Goal: Information Seeking & Learning: Learn about a topic

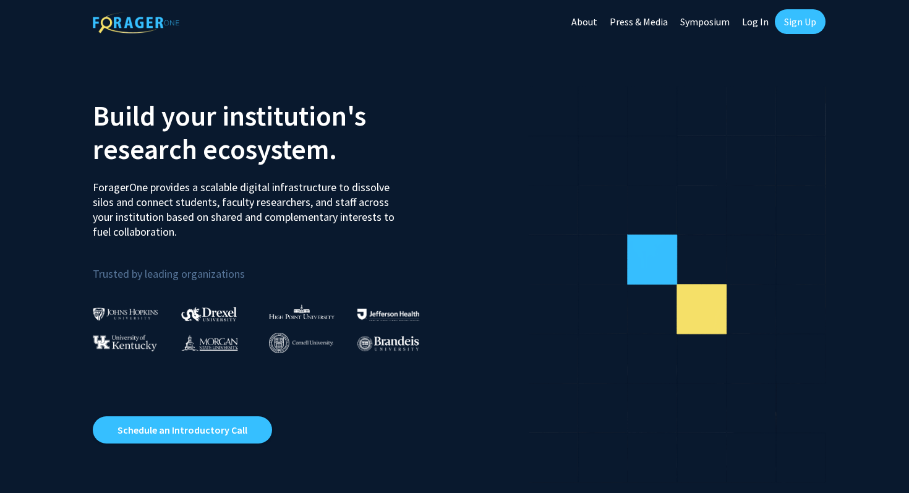
click at [752, 19] on link "Log In" at bounding box center [755, 21] width 39 height 43
select select
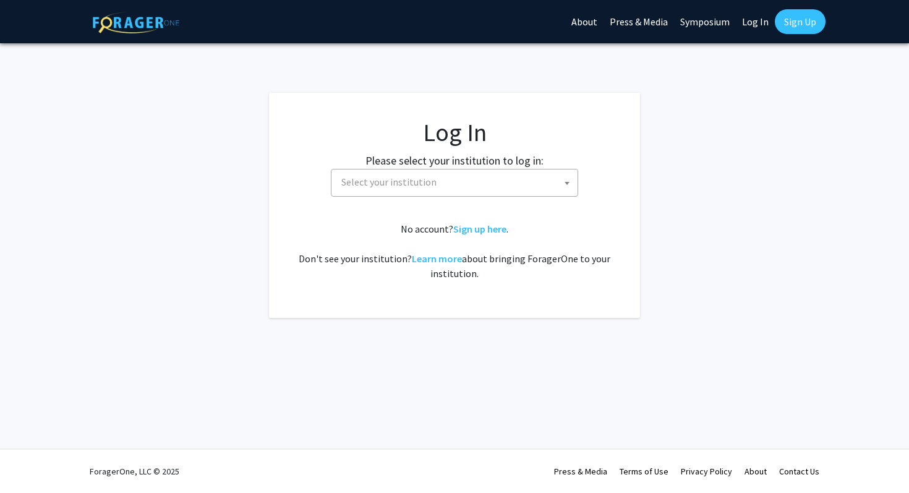
click at [485, 189] on span "Select your institution" at bounding box center [456, 181] width 241 height 25
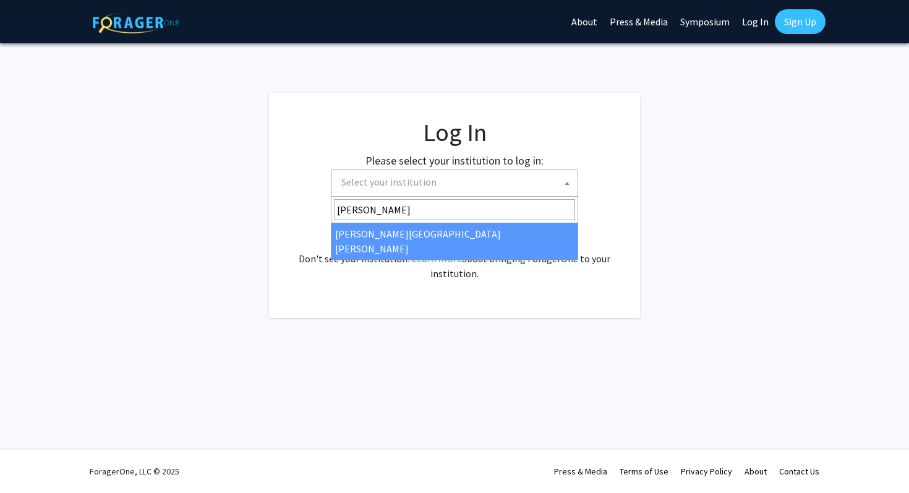
type input "johns"
select select "1"
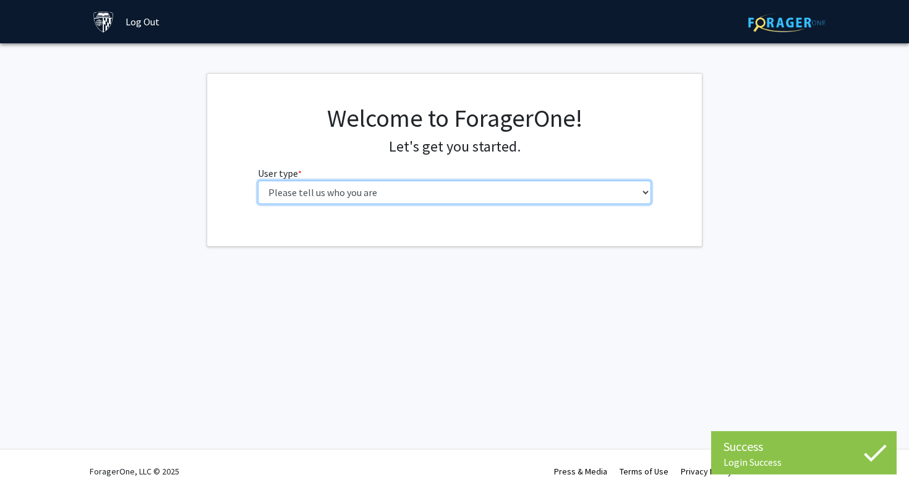
click at [508, 187] on select "Please tell us who you are Undergraduate Student Master's Student Doctoral Cand…" at bounding box center [455, 192] width 394 height 23
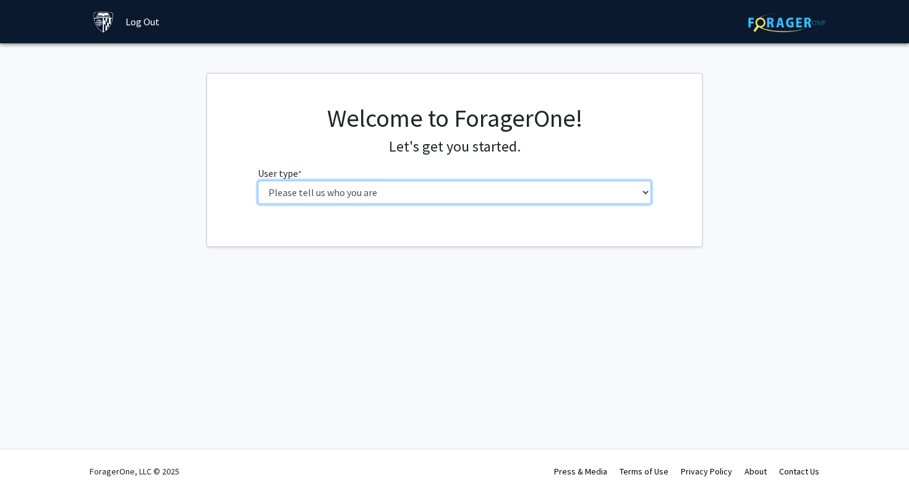
select select "1: undergrad"
click at [258, 181] on select "Please tell us who you are Undergraduate Student Master's Student Doctoral Cand…" at bounding box center [455, 192] width 394 height 23
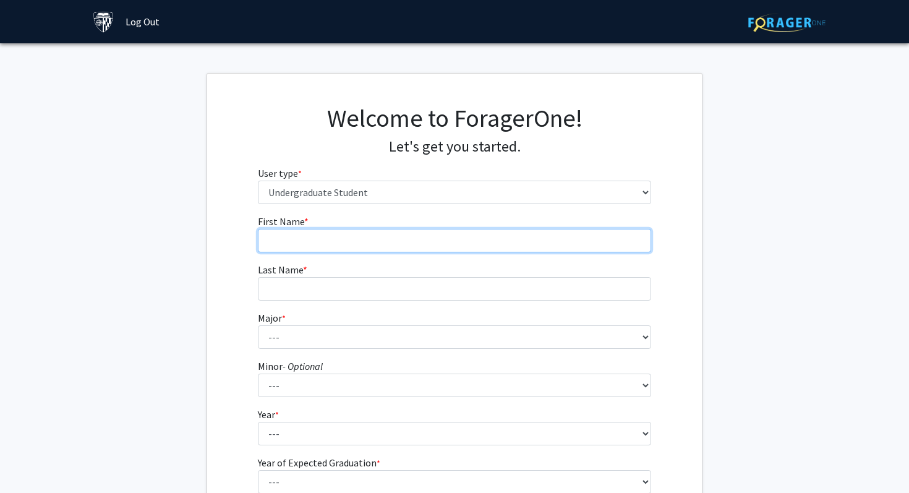
click at [513, 244] on input "First Name * required" at bounding box center [455, 240] width 394 height 23
type input "[PERSON_NAME]"
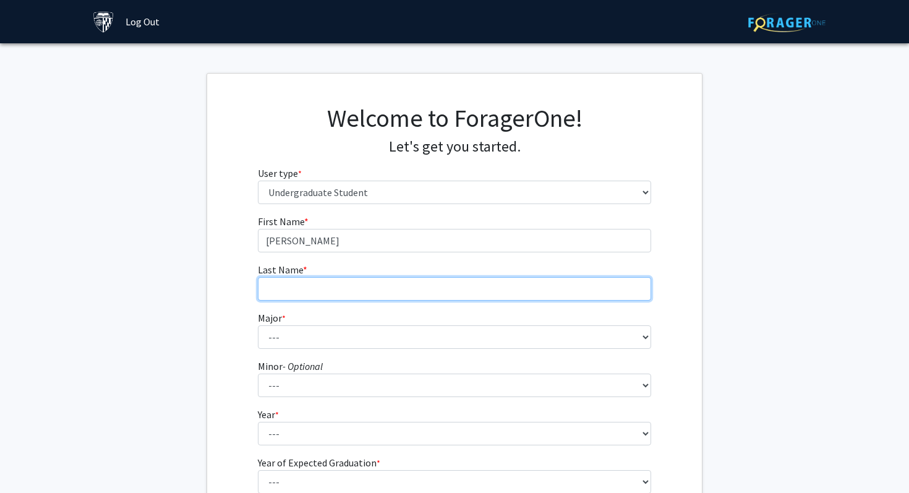
click at [469, 286] on input "Last Name * required" at bounding box center [455, 288] width 394 height 23
type input "[PERSON_NAME]"
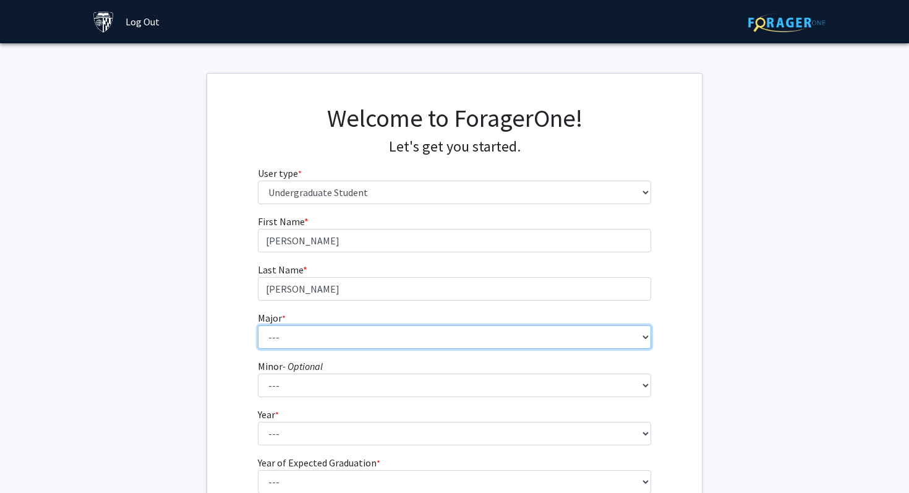
click at [450, 338] on select "--- Africana Studies Anthropology Applied Mathematics & Statistics Archaeology …" at bounding box center [455, 336] width 394 height 23
select select "51: 63"
click at [258, 325] on select "--- Africana Studies Anthropology Applied Mathematics & Statistics Archaeology …" at bounding box center [455, 336] width 394 height 23
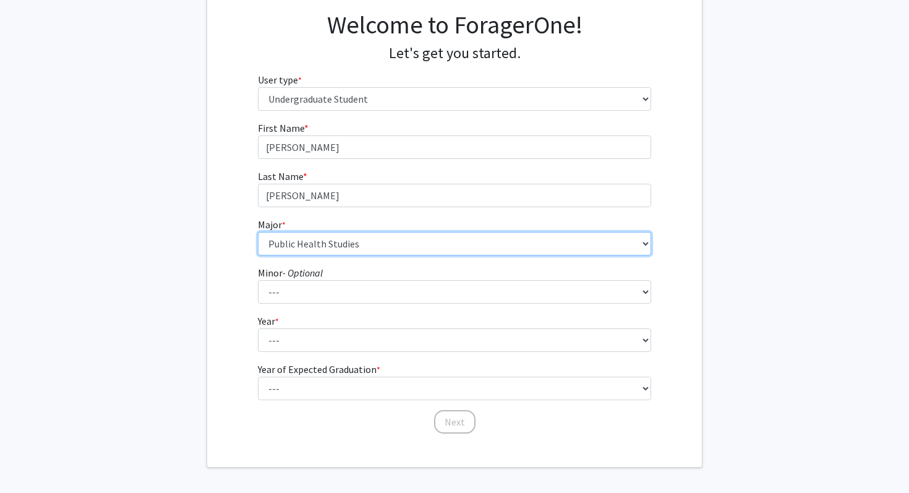
scroll to position [140, 0]
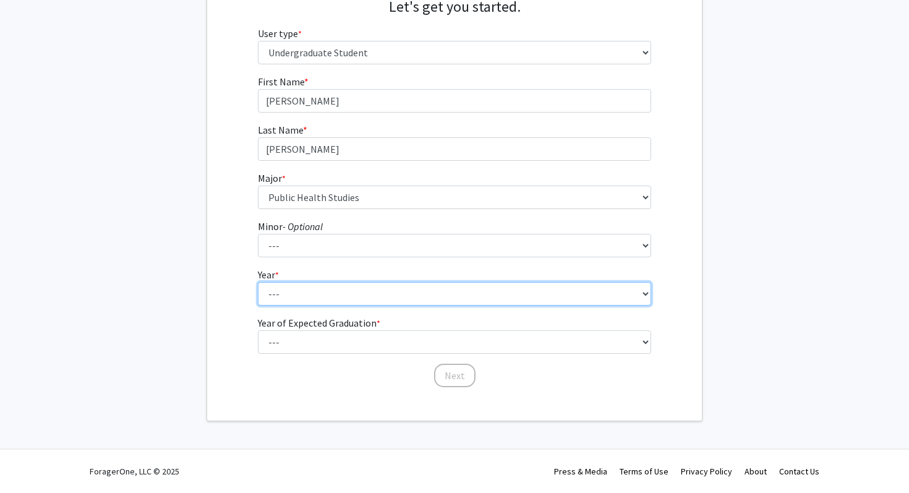
click at [437, 302] on select "--- First-year Sophomore Junior Senior Postbaccalaureate Certificate" at bounding box center [455, 293] width 394 height 23
select select "1: first-year"
click at [258, 282] on select "--- First-year Sophomore Junior Senior Postbaccalaureate Certificate" at bounding box center [455, 293] width 394 height 23
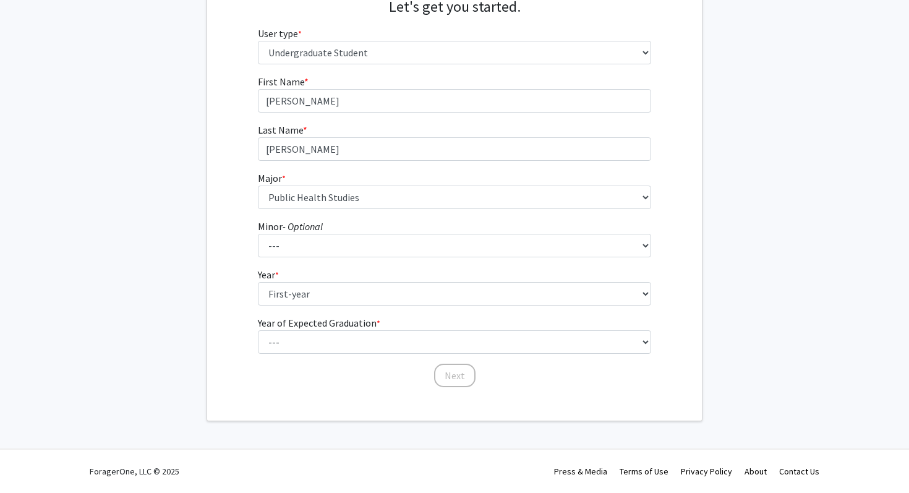
click at [437, 354] on form "First Name * required [PERSON_NAME] Last Name * required [PERSON_NAME] * requir…" at bounding box center [455, 225] width 394 height 302
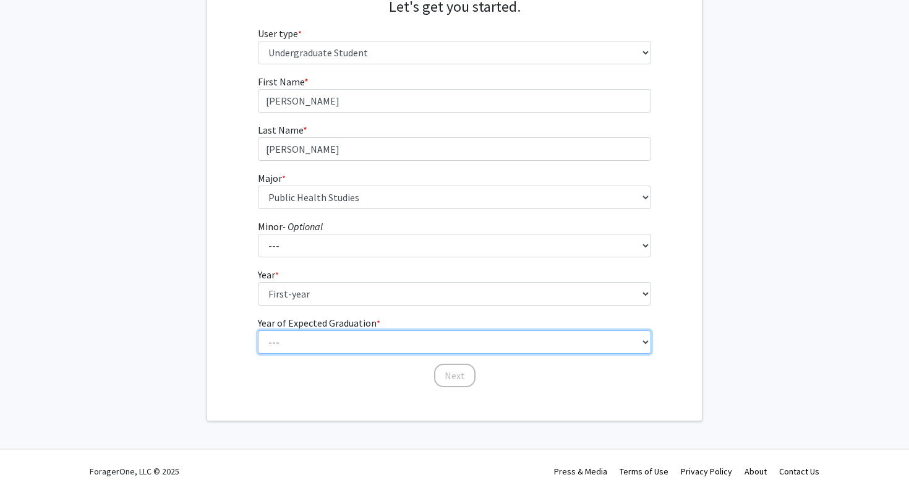
click at [438, 344] on select "--- 2025 2026 2027 2028 2029 2030 2031 2032 2033 2034" at bounding box center [455, 341] width 394 height 23
click at [258, 330] on select "--- 2025 2026 2027 2028 2029 2030 2031 2032 2033 2034" at bounding box center [455, 341] width 394 height 23
click at [451, 341] on select "--- 2025 2026 2027 2028 2029 2030 2031 2032 2033 2034" at bounding box center [455, 341] width 394 height 23
select select "5: 2029"
click at [258, 330] on select "--- 2025 2026 2027 2028 2029 2030 2031 2032 2033 2034" at bounding box center [455, 341] width 394 height 23
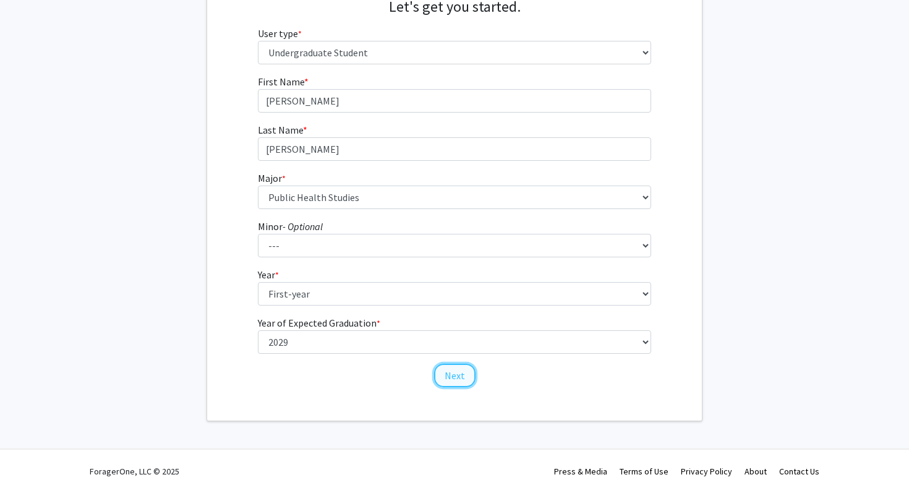
click at [453, 376] on button "Next" at bounding box center [454, 375] width 41 height 23
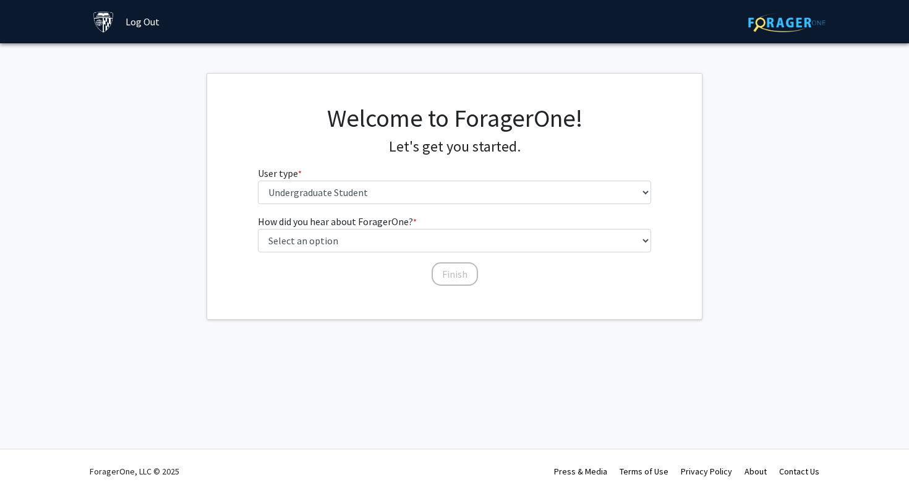
scroll to position [0, 0]
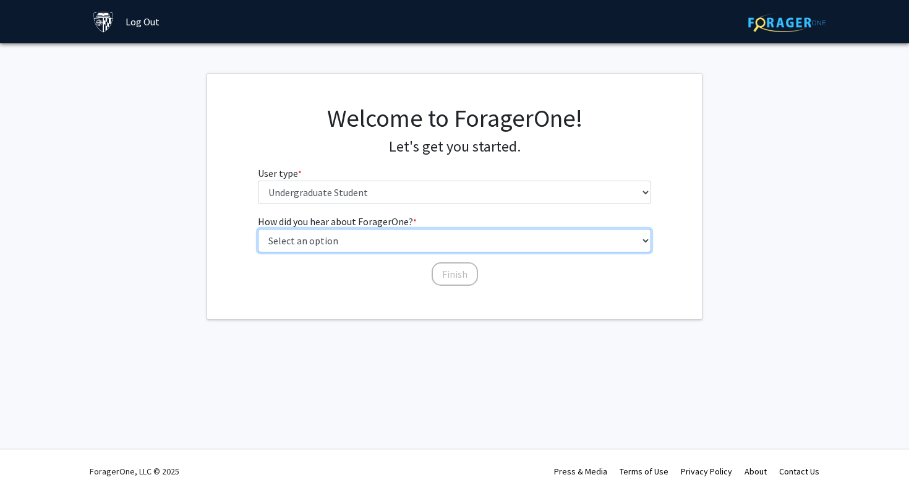
click at [412, 243] on select "Select an option Peer/student recommendation Faculty/staff recommendation Unive…" at bounding box center [455, 240] width 394 height 23
select select "3: university_website"
click at [258, 229] on select "Select an option Peer/student recommendation Faculty/staff recommendation Unive…" at bounding box center [455, 240] width 394 height 23
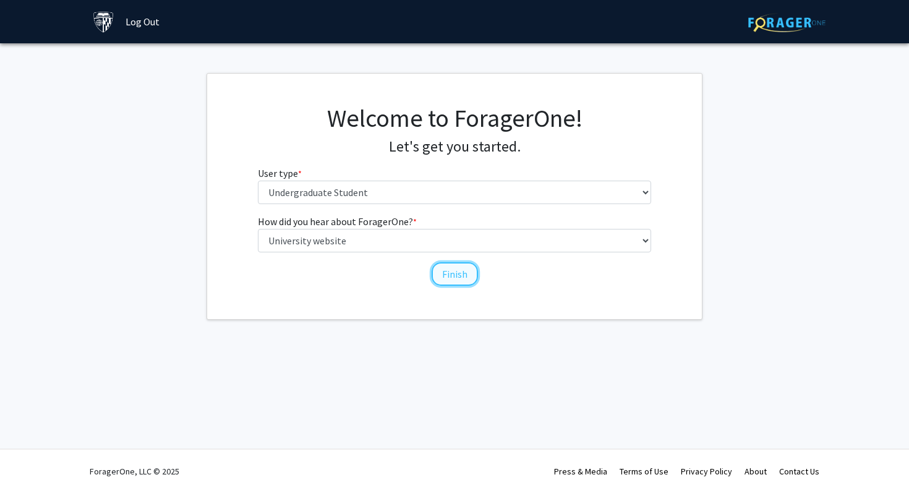
click at [453, 268] on button "Finish" at bounding box center [455, 273] width 46 height 23
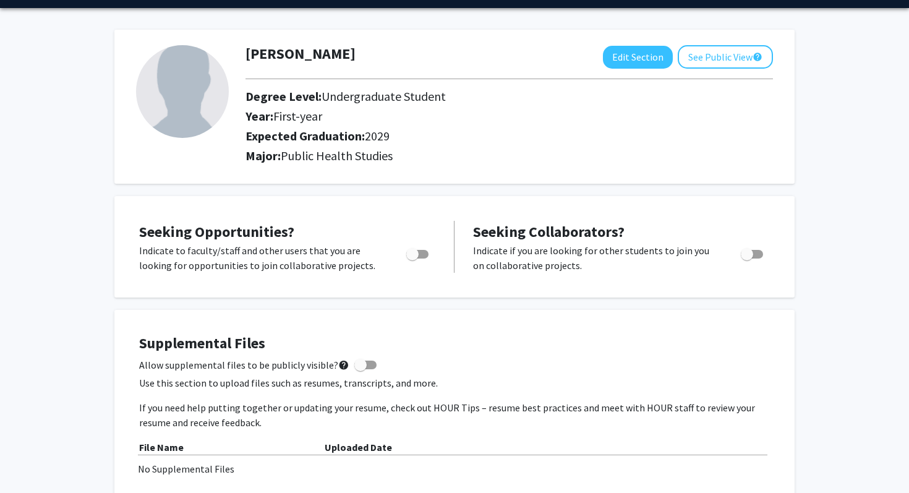
scroll to position [38, 0]
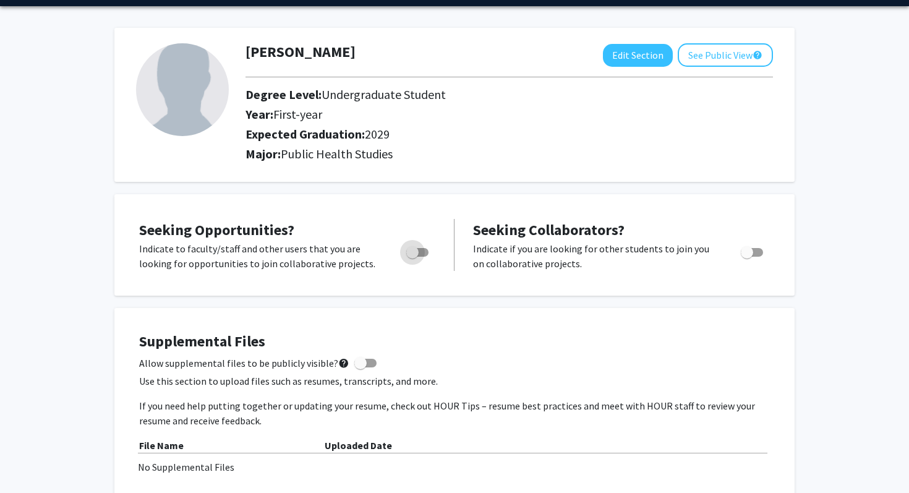
click at [418, 249] on span "Toggle" at bounding box center [412, 252] width 12 height 12
click at [412, 257] on input "Are you actively seeking opportunities?" at bounding box center [412, 257] width 1 height 1
checkbox input "true"
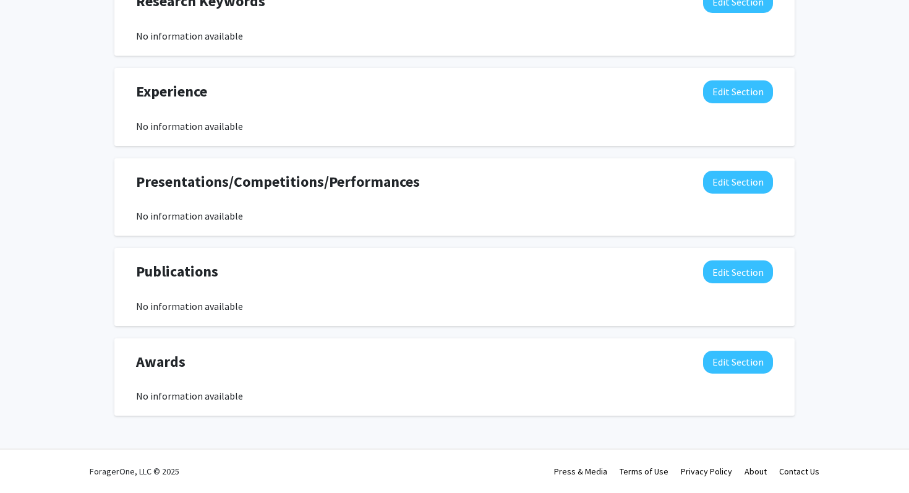
scroll to position [0, 0]
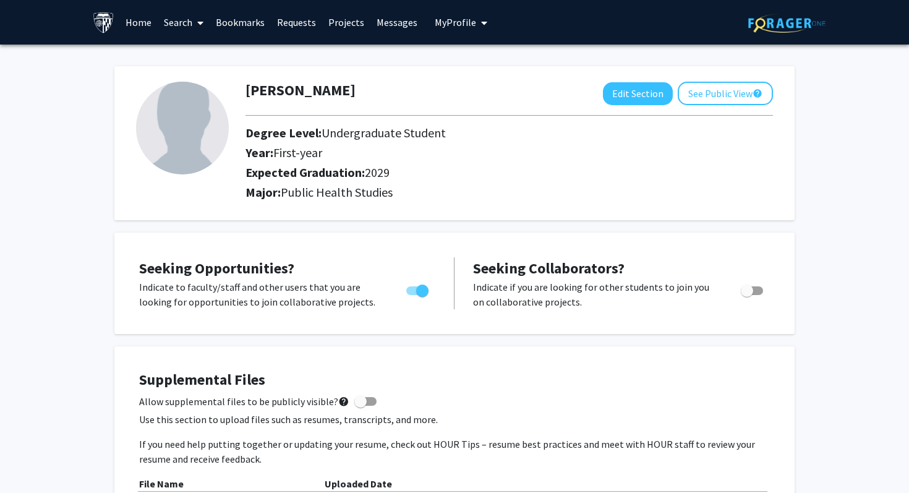
click at [195, 26] on span at bounding box center [197, 22] width 11 height 43
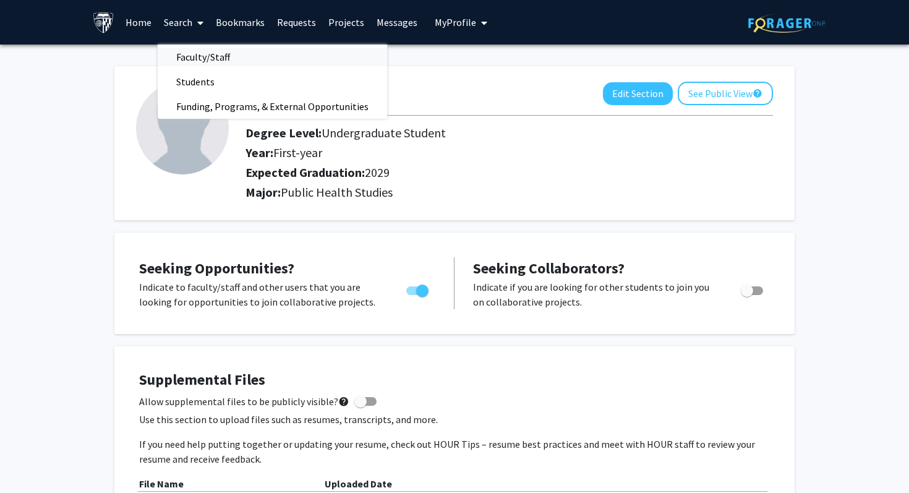
click at [216, 54] on span "Faculty/Staff" at bounding box center [203, 57] width 91 height 25
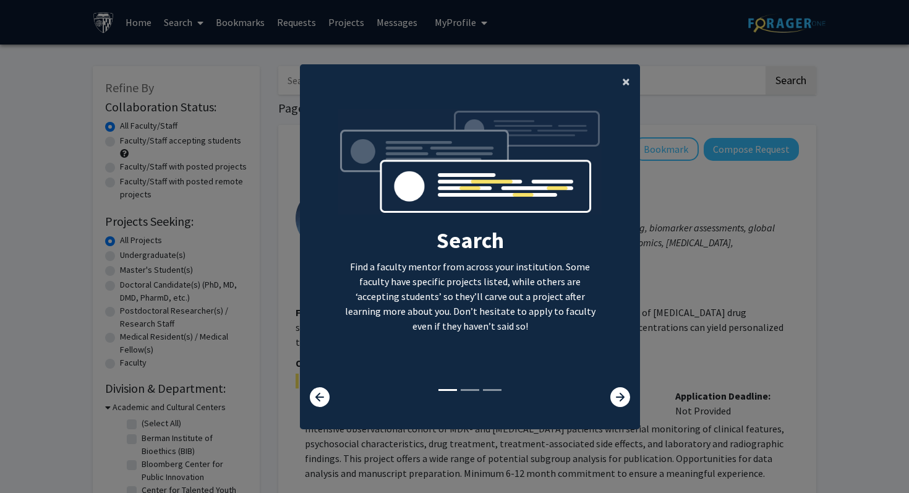
click at [630, 80] on button "×" at bounding box center [626, 81] width 28 height 35
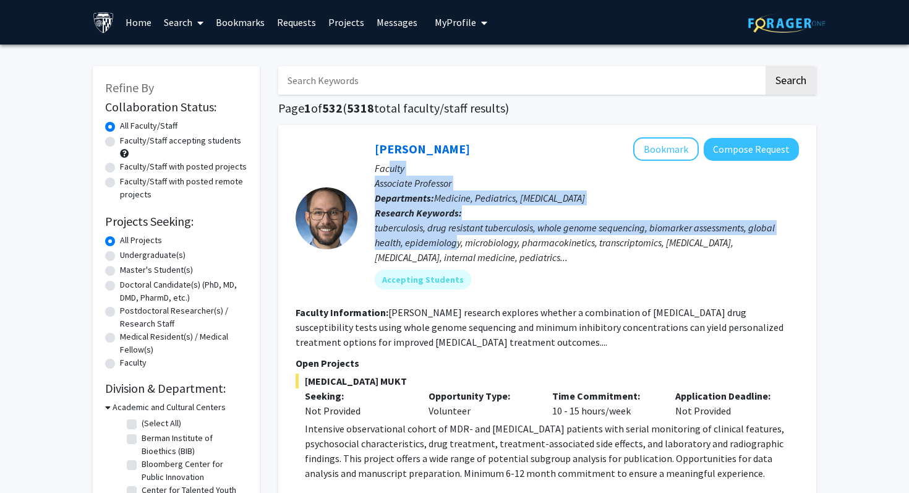
drag, startPoint x: 390, startPoint y: 163, endPoint x: 455, endPoint y: 236, distance: 98.5
click at [455, 236] on div "[PERSON_NAME] Bookmark Compose Request Faculty Associate Professor Departments:…" at bounding box center [578, 217] width 442 height 161
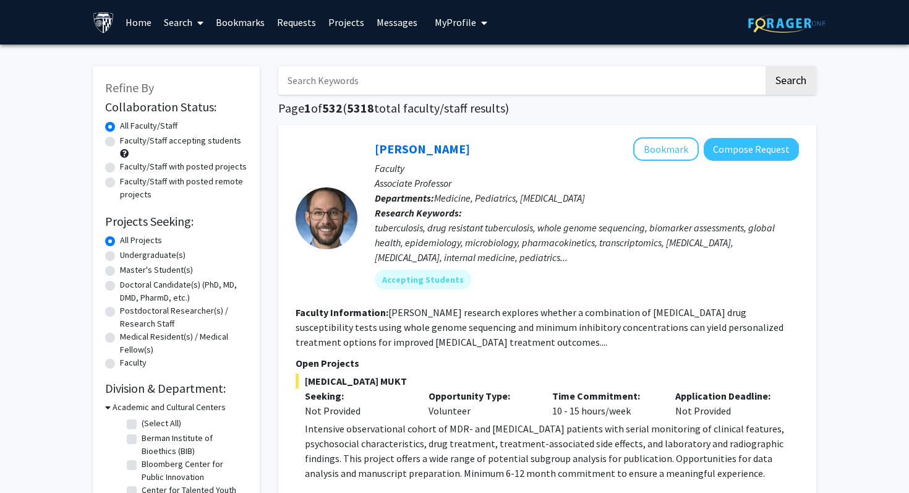
click at [492, 236] on div "tuberculosis, drug resistant tuberculosis, whole genome sequencing, biomarker a…" at bounding box center [587, 242] width 424 height 45
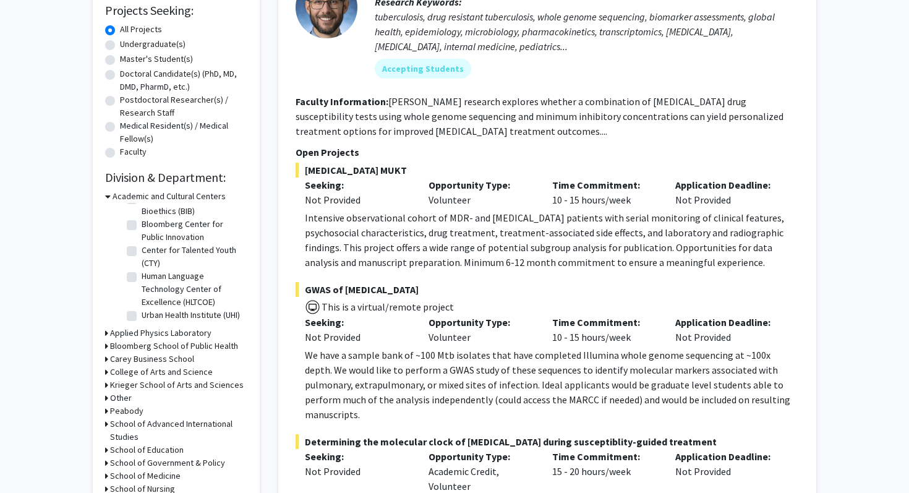
scroll to position [224, 0]
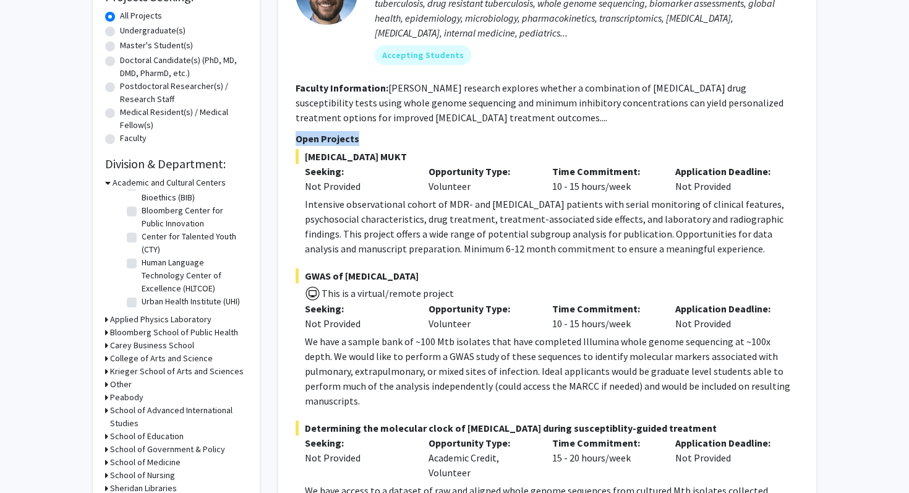
drag, startPoint x: 294, startPoint y: 140, endPoint x: 370, endPoint y: 136, distance: 76.8
click at [370, 136] on div "[PERSON_NAME] Bookmark Compose Request Faculty Associate Professor Departments:…" at bounding box center [547, 244] width 538 height 689
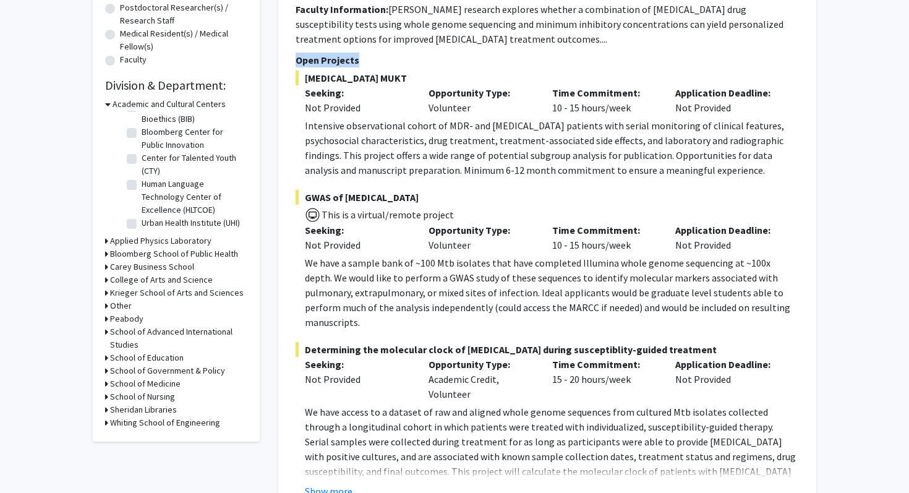
scroll to position [0, 0]
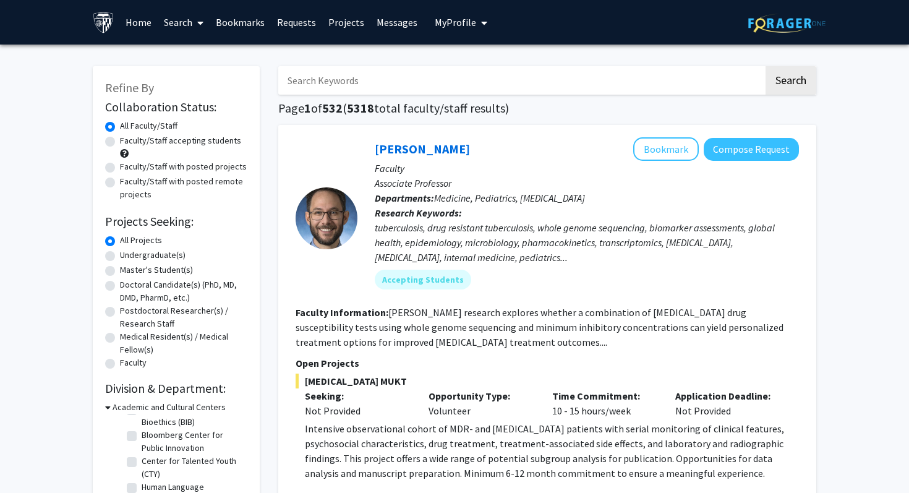
click at [182, 19] on link "Search" at bounding box center [184, 22] width 52 height 43
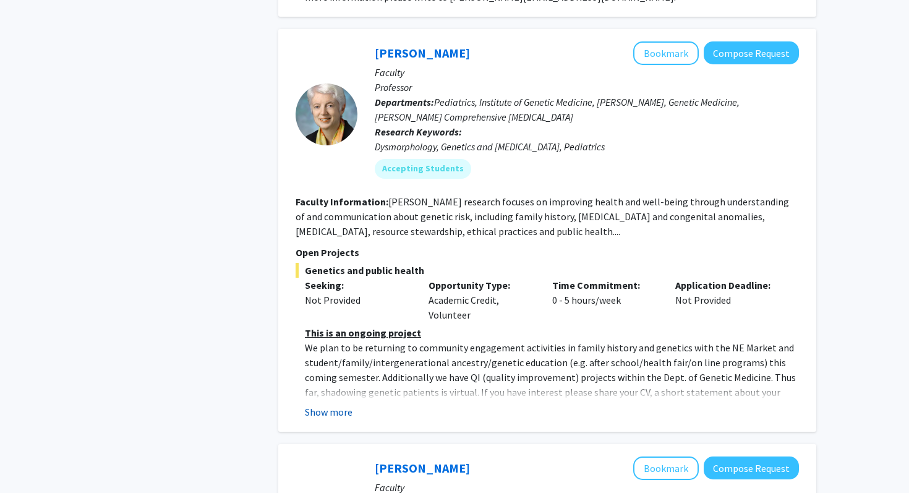
scroll to position [1301, 0]
click at [685, 42] on button "Bookmark" at bounding box center [666, 53] width 66 height 23
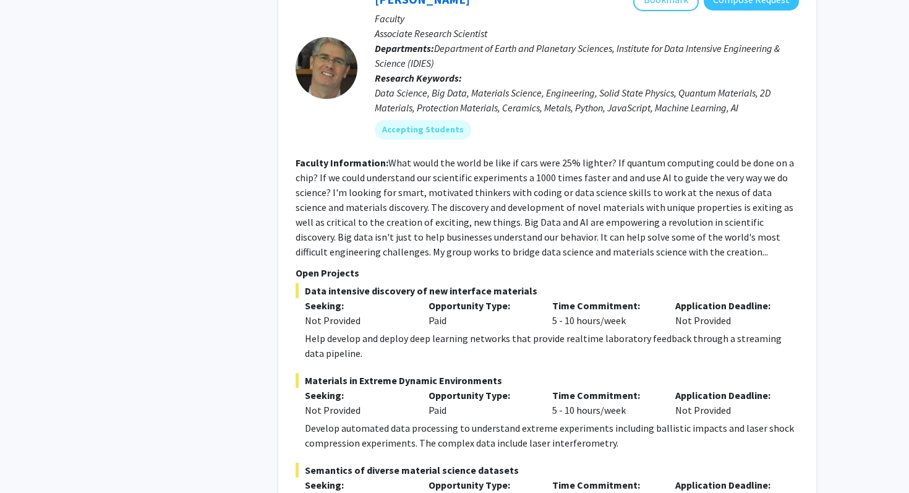
scroll to position [1735, 0]
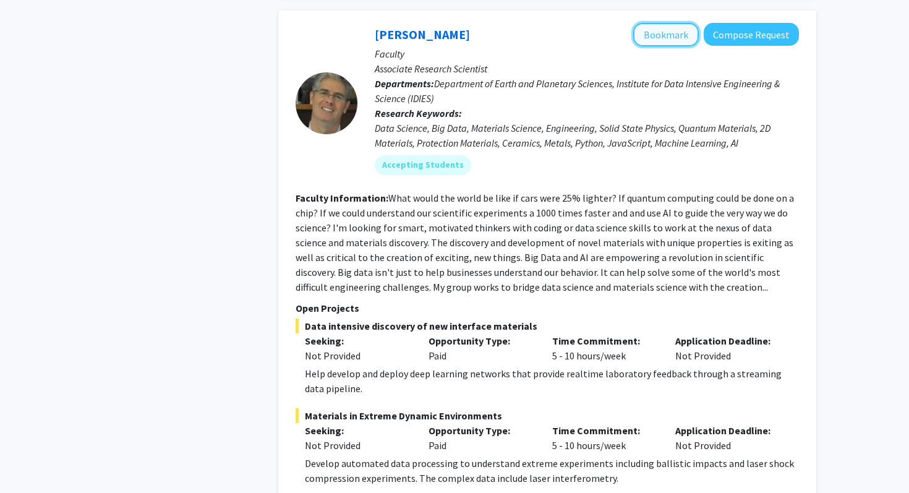
click at [669, 23] on button "Bookmark" at bounding box center [666, 34] width 66 height 23
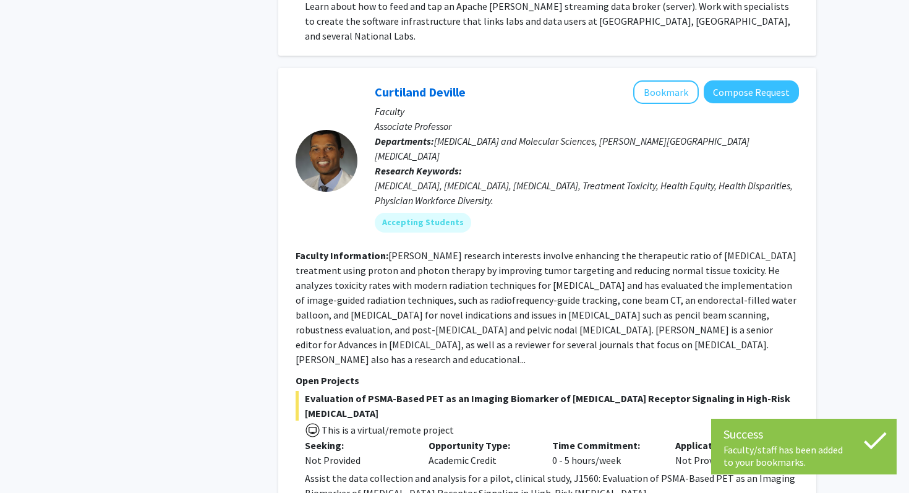
scroll to position [2379, 0]
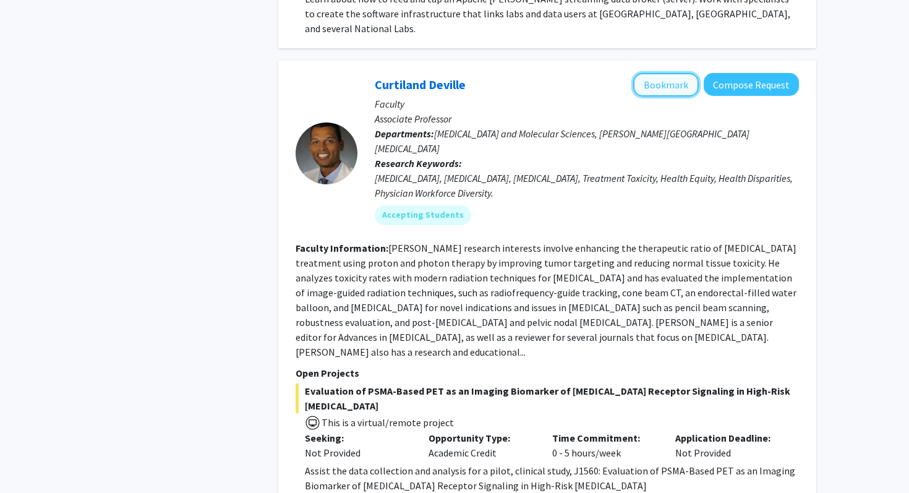
click at [679, 73] on button "Bookmark" at bounding box center [666, 84] width 66 height 23
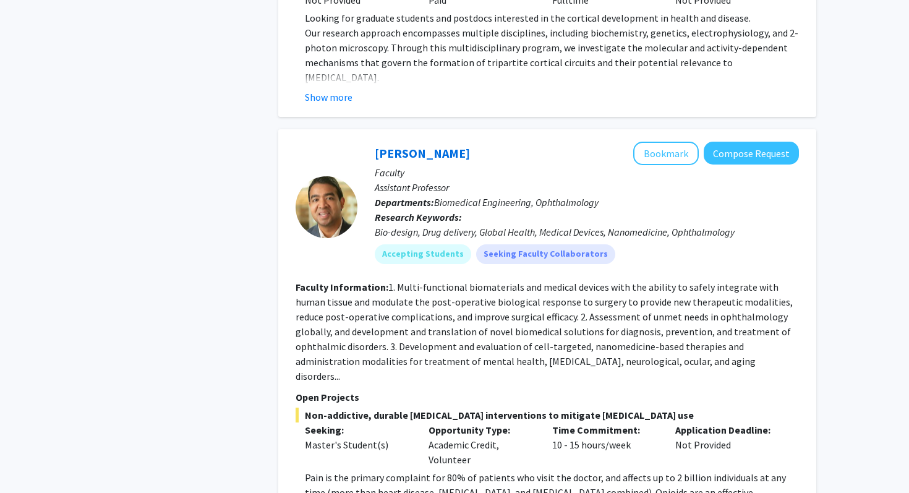
scroll to position [3400, 0]
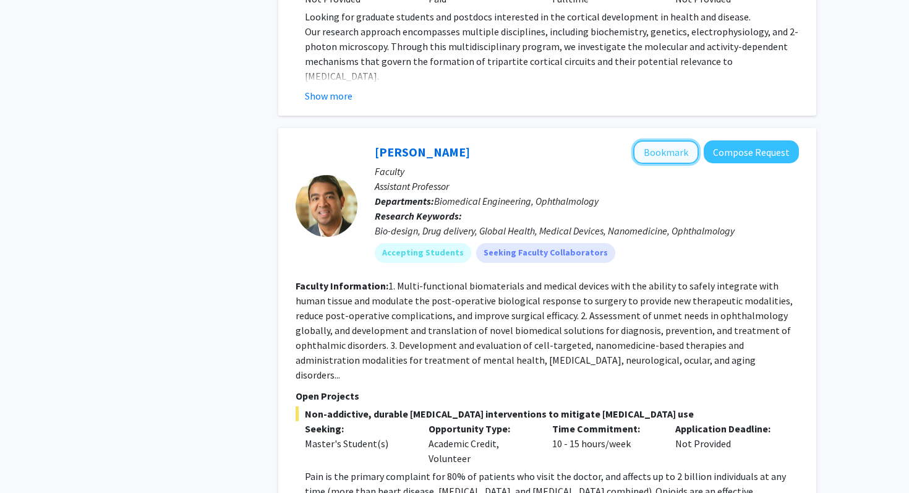
click at [677, 140] on button "Bookmark" at bounding box center [666, 151] width 66 height 23
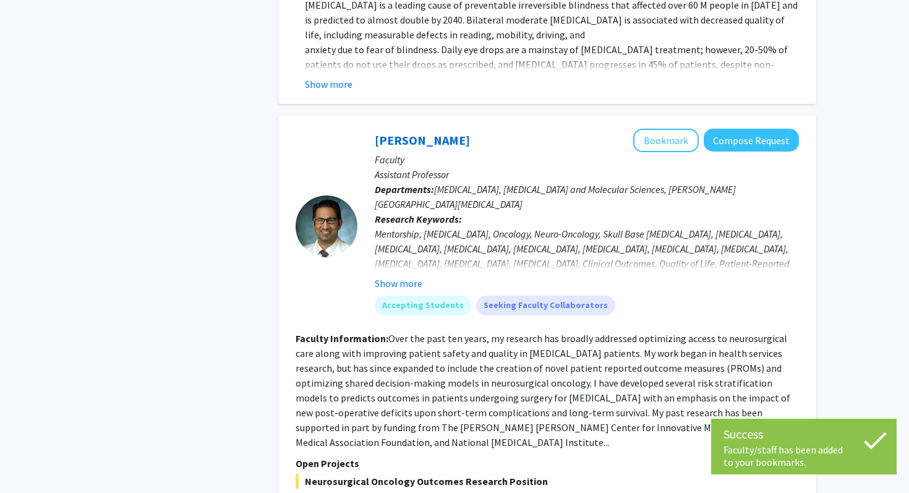
scroll to position [4222, 0]
